Goal: Information Seeking & Learning: Understand process/instructions

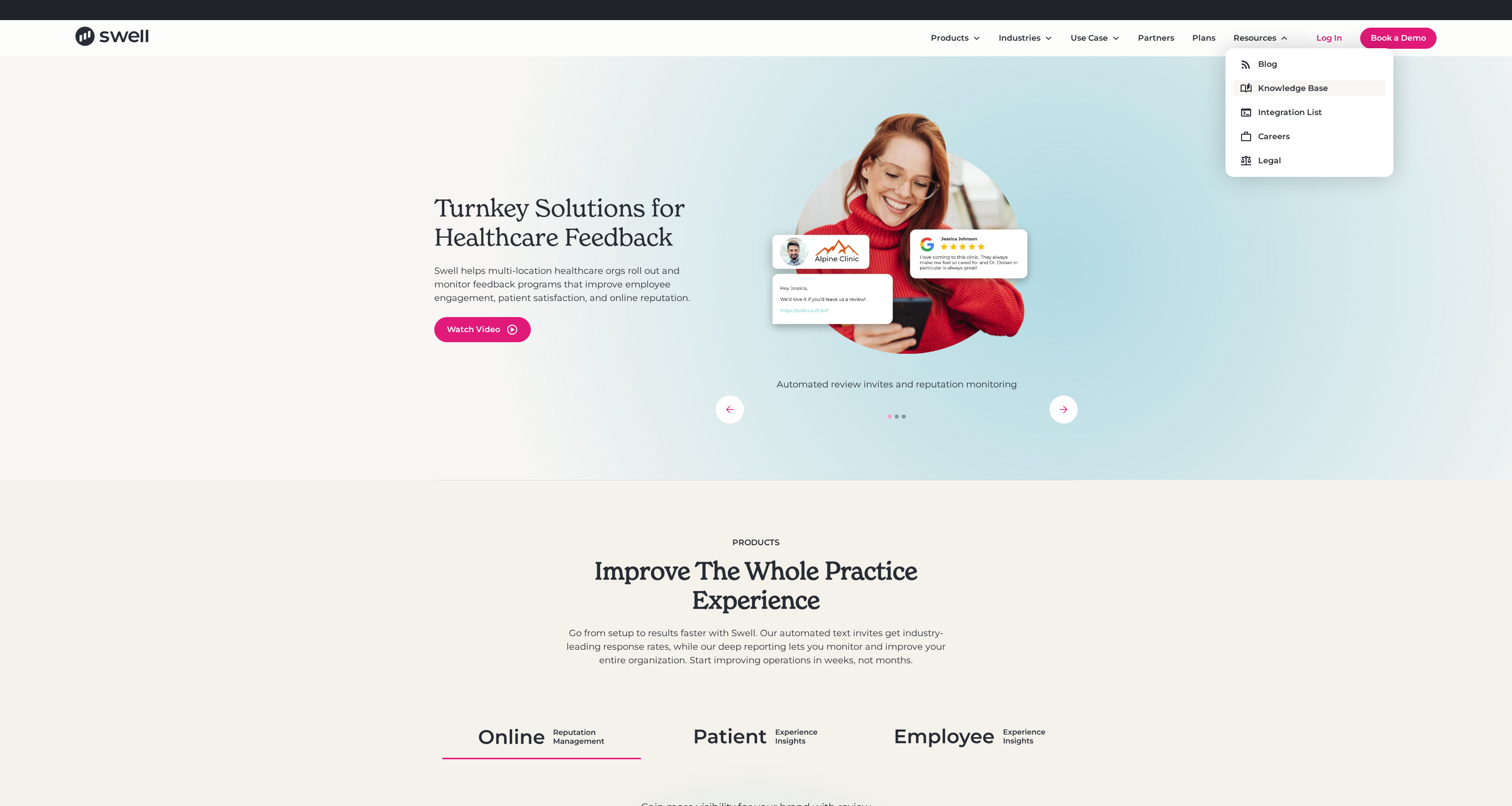
click at [1281, 83] on div "Knowledge Base" at bounding box center [1293, 88] width 70 height 12
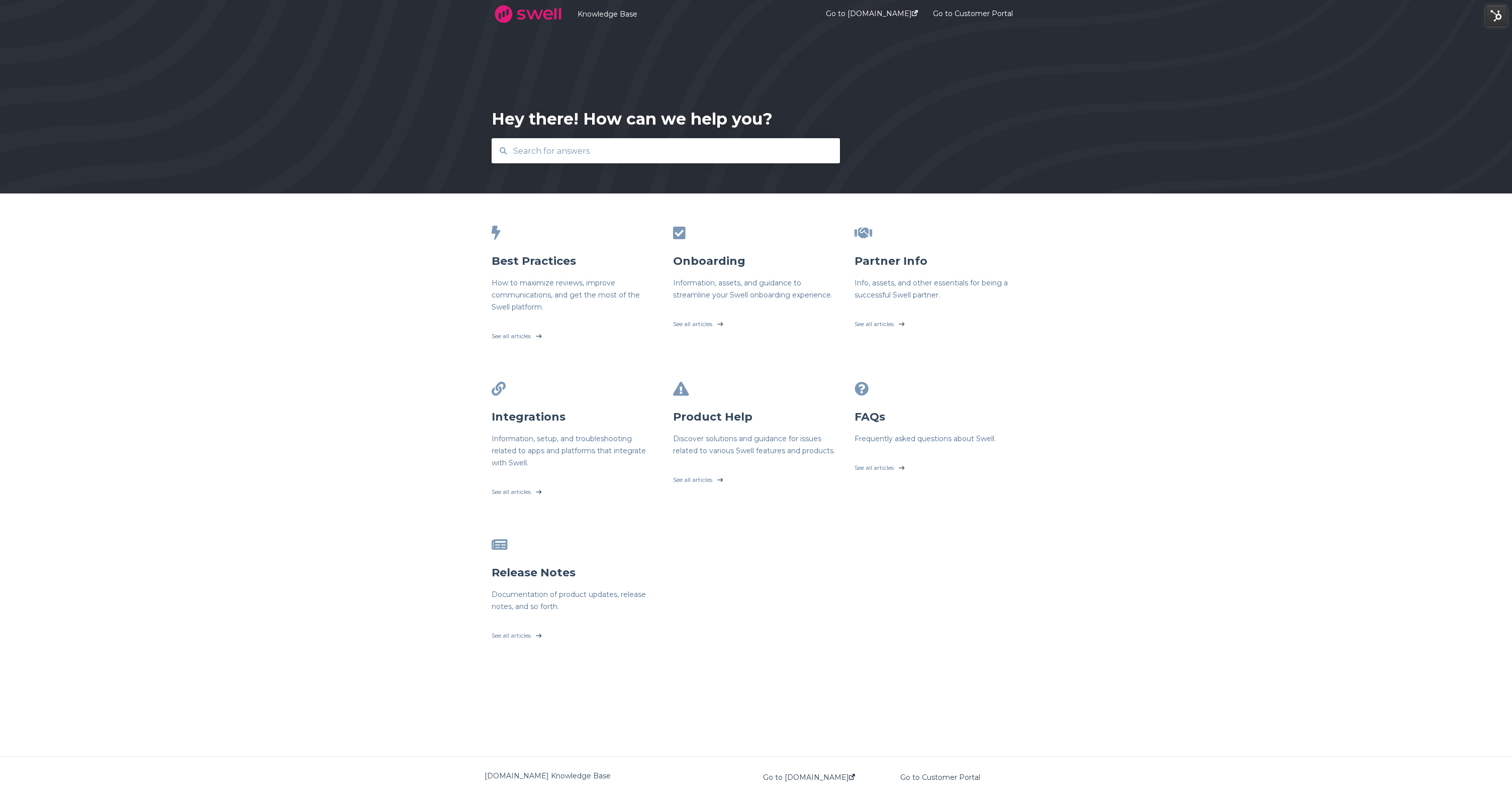
click at [757, 148] on input "text" at bounding box center [666, 151] width 318 height 22
type input "gmb"
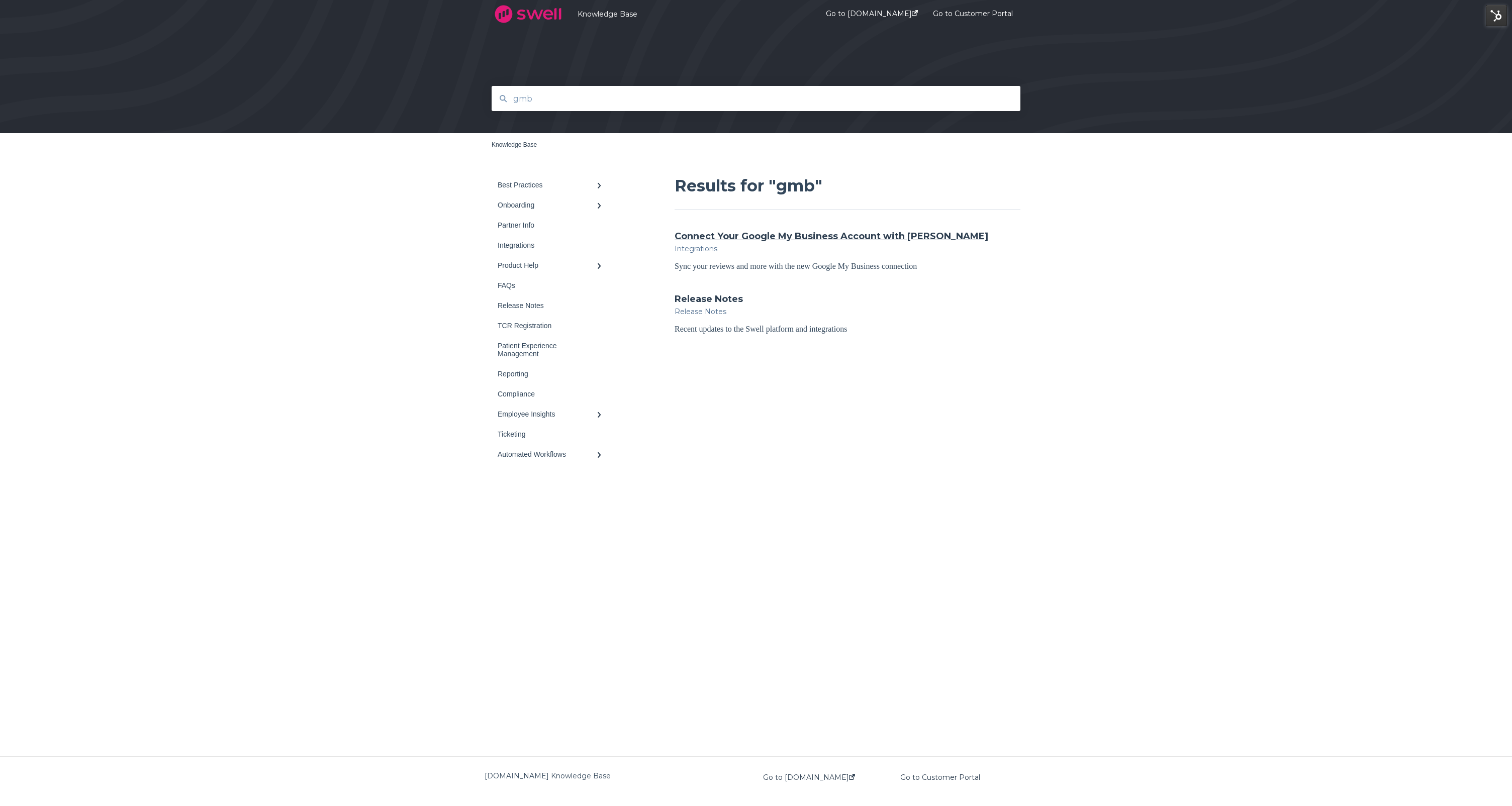
click at [747, 240] on link "Connect Your Google My Business Account with [PERSON_NAME]" at bounding box center [831, 236] width 314 height 13
click at [755, 232] on link "Connect Your Google My Business Account with [PERSON_NAME]" at bounding box center [831, 236] width 314 height 13
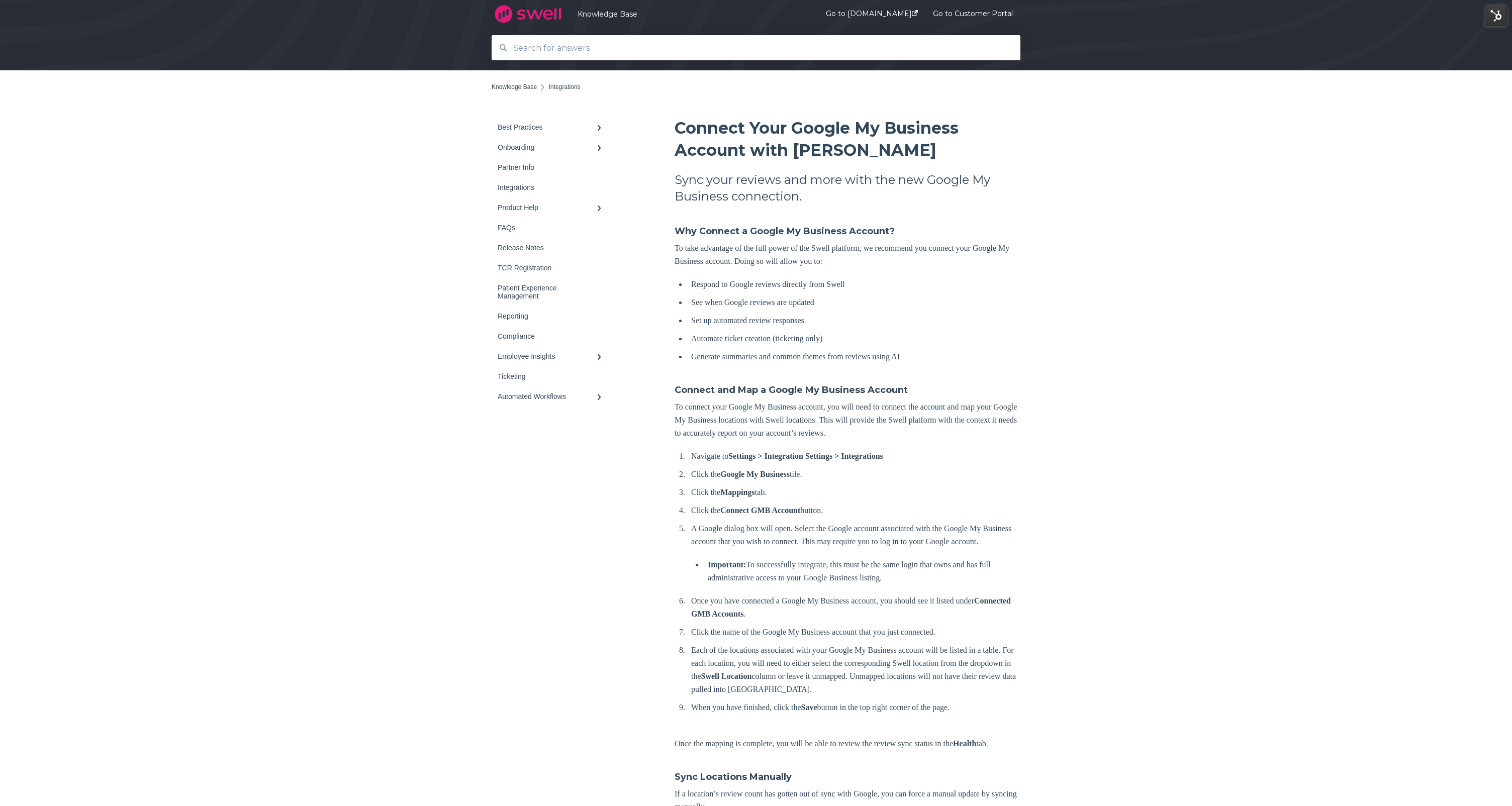
scroll to position [100, 0]
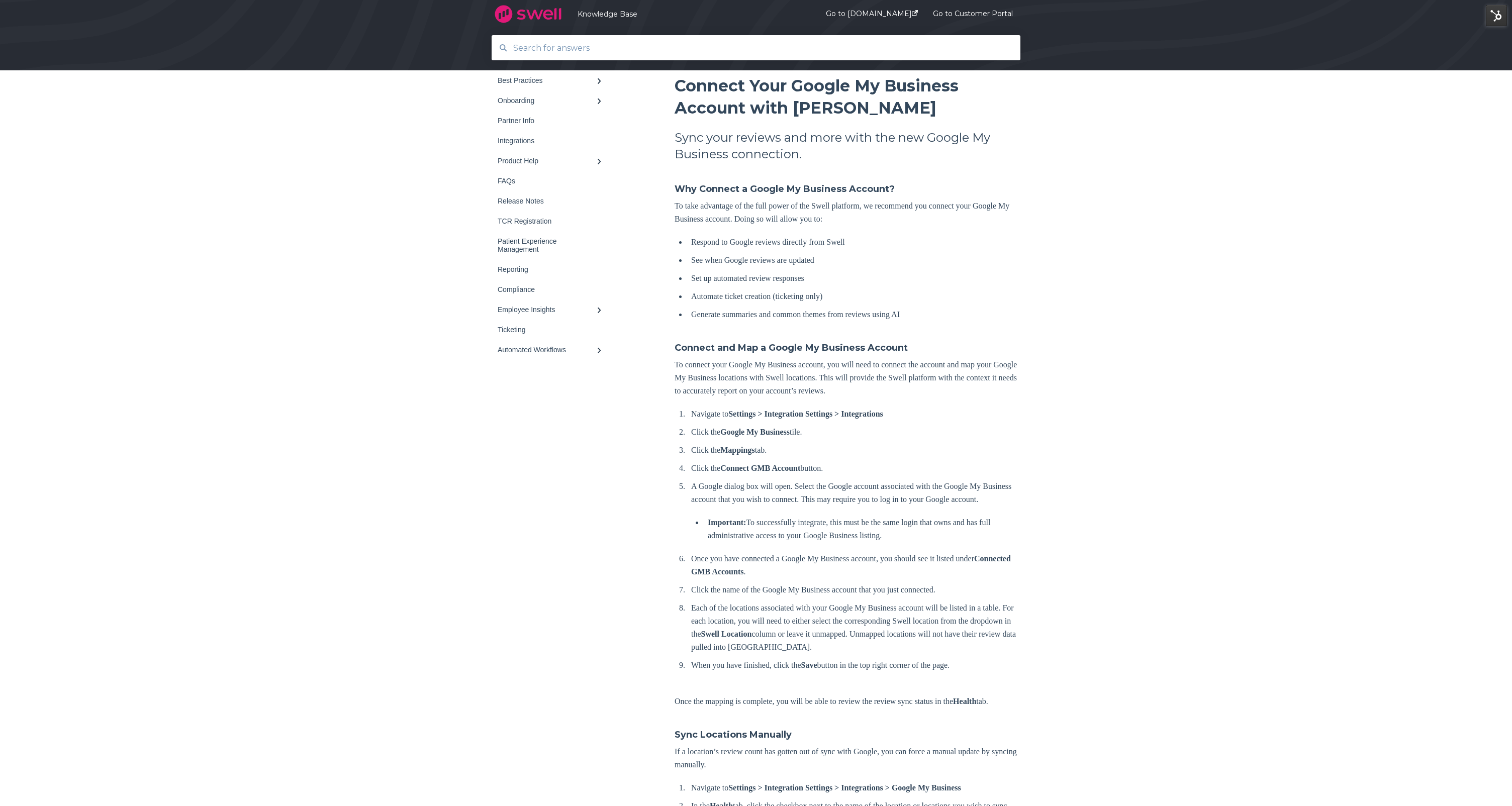
drag, startPoint x: 690, startPoint y: 511, endPoint x: 807, endPoint y: 724, distance: 243.0
click at [807, 724] on div "Connect Your Google My Business Account with Swell Sync your reviews and more w…" at bounding box center [847, 455] width 346 height 761
copy div "Navigate to Settings > Integration Settings > Integrations Click the Google My …"
